Goal: Information Seeking & Learning: Learn about a topic

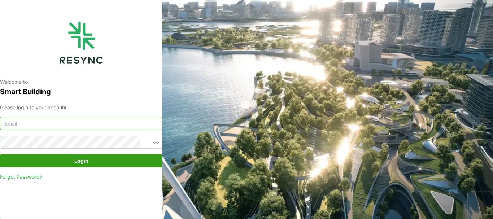
type input "[PERSON_NAME][EMAIL_ADDRESS][DOMAIN_NAME]"
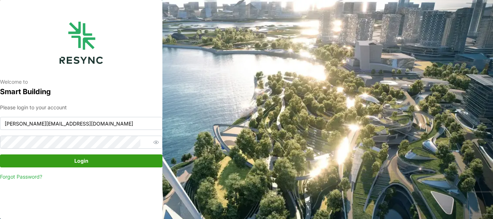
click at [154, 87] on icon "button" at bounding box center [156, 142] width 5 height 5
click at [119, 87] on span "Login" at bounding box center [81, 161] width 149 height 12
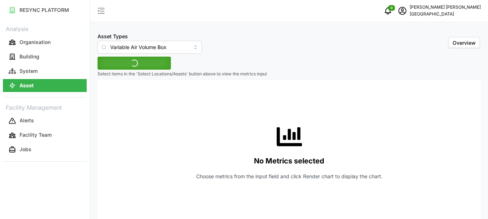
type input "Variable Air Volume Box"
click at [134, 62] on span "Select Locations/Assets" at bounding box center [134, 63] width 60 height 12
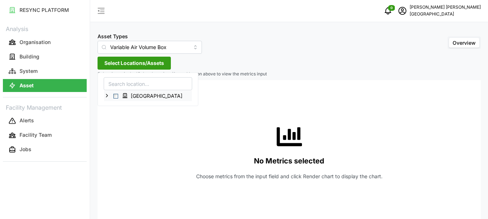
click at [115, 96] on span "Select Office Tower" at bounding box center [115, 96] width 5 height 5
click at [108, 96] on icon at bounding box center [107, 96] width 6 height 6
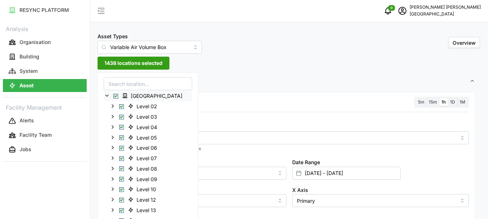
click at [117, 97] on span "Select Office Tower" at bounding box center [115, 96] width 5 height 5
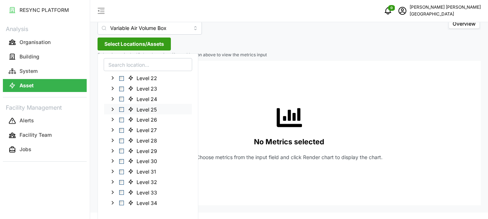
scroll to position [21, 0]
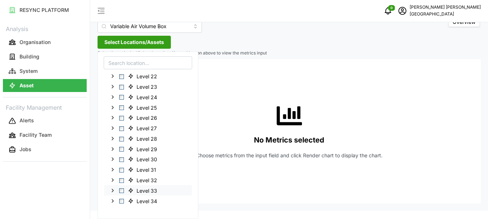
click at [121, 189] on span "Select Level 33" at bounding box center [121, 191] width 5 height 5
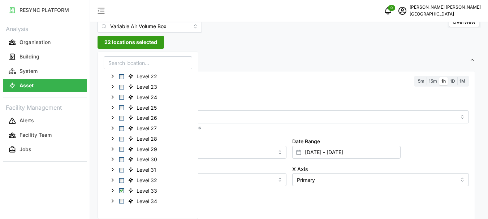
click at [137, 43] on span "22 locations selected" at bounding box center [130, 42] width 53 height 12
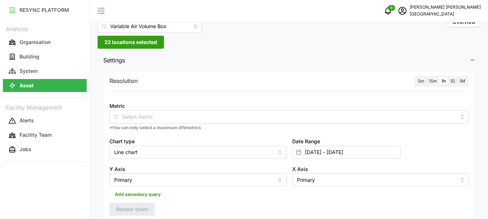
click at [444, 81] on span "1h" at bounding box center [443, 80] width 4 height 5
click at [439, 77] on input "1h" at bounding box center [439, 77] width 0 height 0
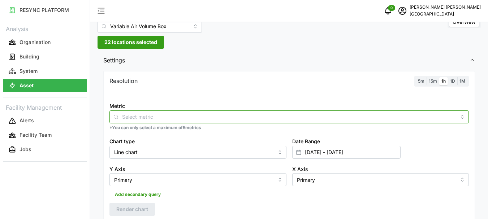
click at [148, 117] on input "Metric" at bounding box center [289, 117] width 334 height 8
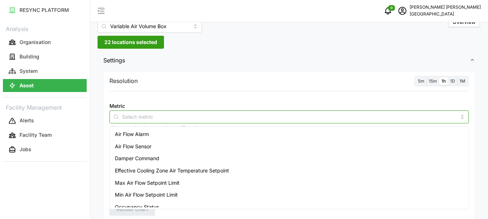
click at [150, 146] on span "Air Flow Sensor" at bounding box center [133, 147] width 36 height 8
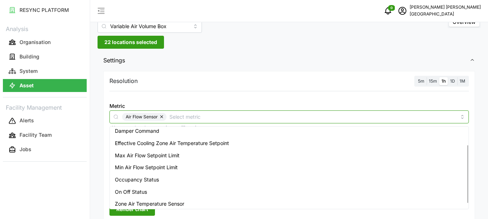
scroll to position [30, 0]
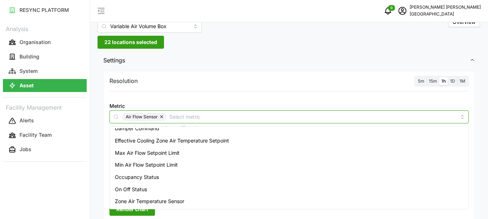
click at [149, 202] on span "Zone Air Temperature Sensor" at bounding box center [149, 202] width 69 height 8
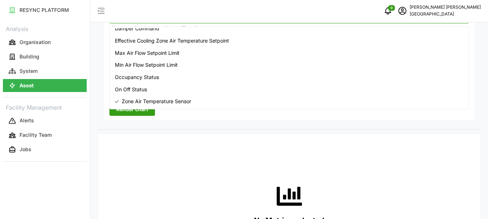
scroll to position [129, 0]
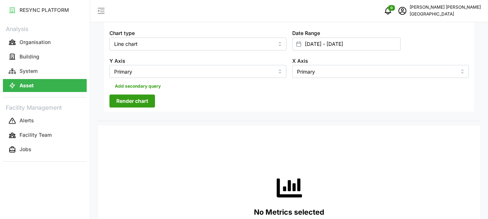
click at [140, 103] on span "Render chart" at bounding box center [132, 101] width 32 height 12
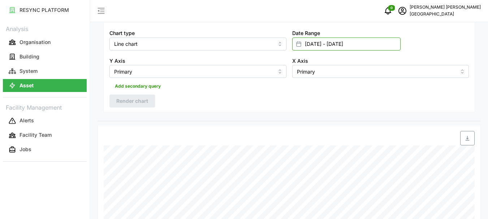
click at [308, 46] on input "15 Sep 2025 - 15 Sep 2025" at bounding box center [346, 44] width 108 height 13
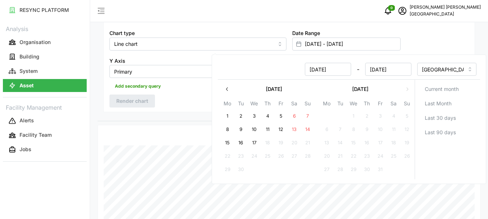
click at [254, 142] on button "17" at bounding box center [254, 143] width 13 height 13
type input "15 Sep 2025 - 17 Sep 2025"
type input "17 Sep 2025"
click at [254, 142] on button "17" at bounding box center [254, 143] width 13 height 13
type input "17 Sep 2025 - 17 Sep 2025"
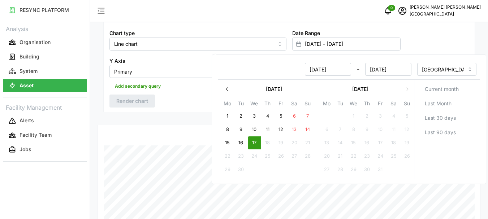
type input "17 Sep 2025"
click at [254, 142] on button "17" at bounding box center [254, 143] width 13 height 13
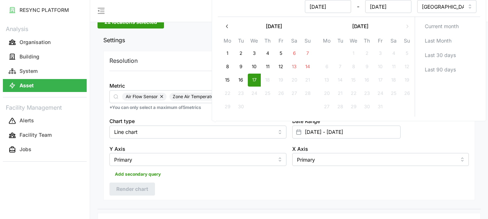
scroll to position [0, 0]
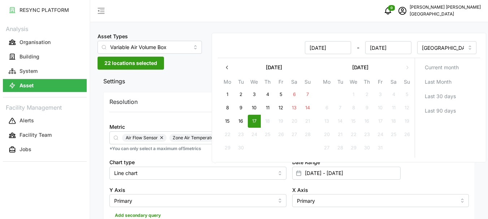
click at [134, 67] on span "22 locations selected" at bounding box center [130, 63] width 53 height 12
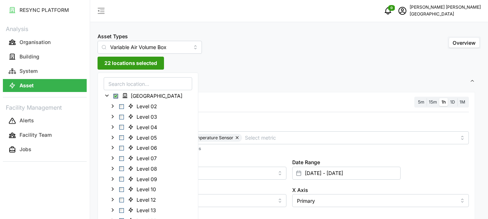
click at [133, 64] on span "22 locations selected" at bounding box center [130, 63] width 53 height 12
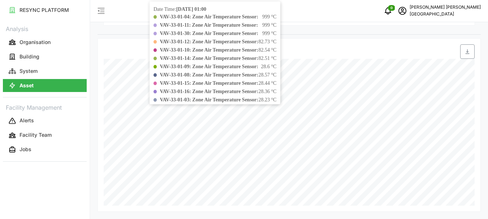
scroll to position [35, 0]
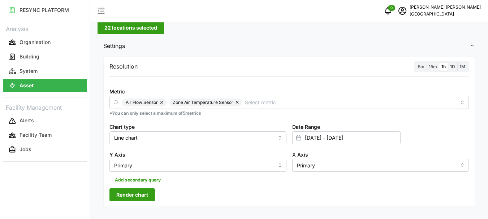
click at [137, 191] on span "Render chart" at bounding box center [132, 195] width 32 height 12
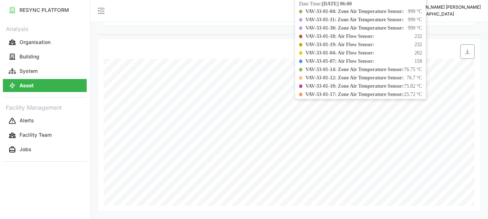
scroll to position [144, 0]
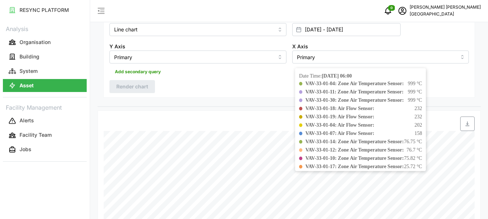
click at [330, 91] on b "VAV-33-01-11: Zone Air Temperature Sensor:" at bounding box center [354, 91] width 98 height 5
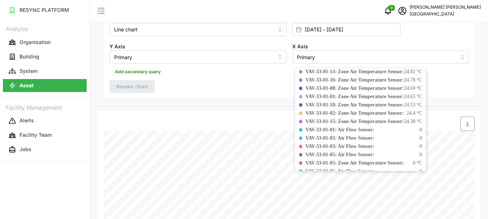
scroll to position [189, 0]
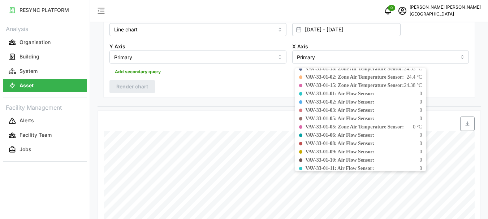
click at [374, 141] on b "VAV-33-01-08: Air Flow Sensor:" at bounding box center [339, 143] width 69 height 5
click at [376, 139] on div "Date Time: 17-09-2025 06:00 VAV-33-01-04: Zone Air Temperature Sensor: 999 °C V…" at bounding box center [360, 119] width 131 height 103
drag, startPoint x: 376, startPoint y: 139, endPoint x: 367, endPoint y: 147, distance: 12.1
click at [375, 139] on div "Date Time: 17-09-2025 06:00 VAV-33-01-04: Zone Air Temperature Sensor: 999 °C V…" at bounding box center [360, 119] width 131 height 103
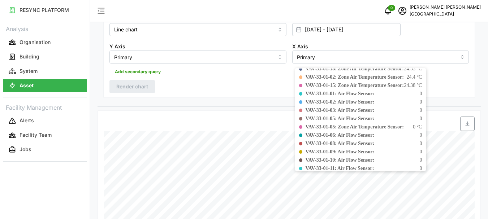
click at [367, 146] on b "VAV-33-01-08: Air Flow Sensor:" at bounding box center [339, 143] width 69 height 5
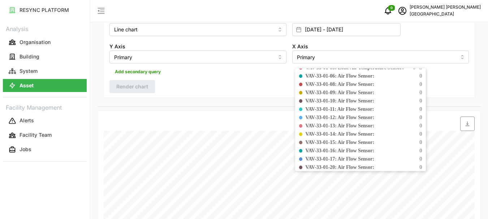
scroll to position [262, 0]
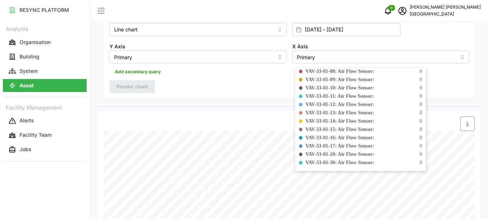
click at [371, 136] on b "VAV-33-01-16: Air Flow Sensor:" at bounding box center [339, 137] width 69 height 5
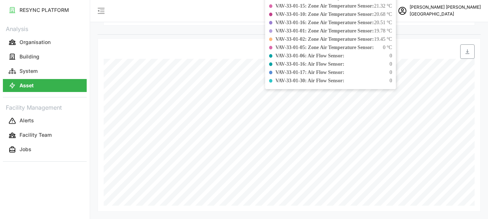
click at [254, 40] on div "Date Time: 17-09-2025 11:00 VAV-33-01-14: Air Flow Sensor: 1303 VAV-33-01-05: A…" at bounding box center [289, 125] width 383 height 174
